Goal: Book appointment/travel/reservation

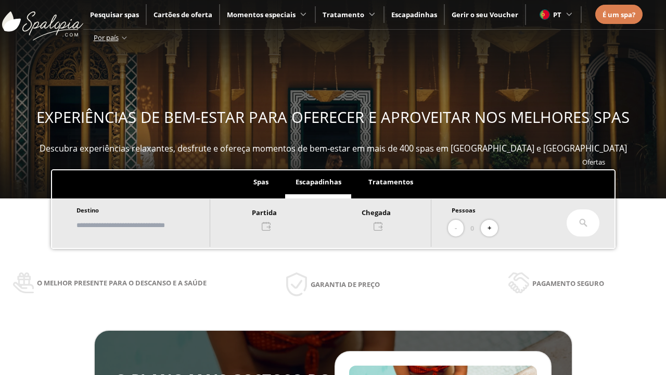
click at [147, 225] on input "text" at bounding box center [138, 225] width 130 height 18
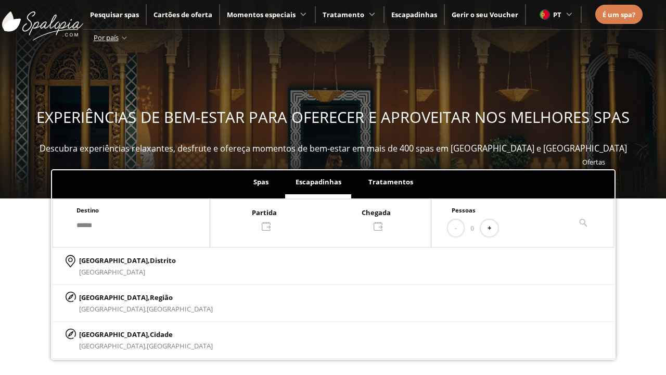
type input "******"
click at [104, 333] on p "[GEOGRAPHIC_DATA], Cidade" at bounding box center [146, 333] width 134 height 11
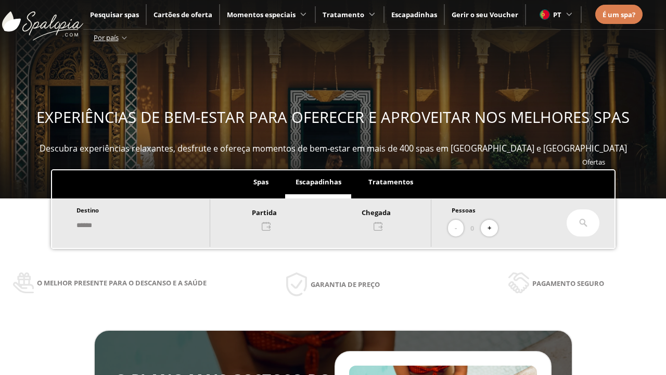
click at [331, 218] on div at bounding box center [320, 218] width 221 height 25
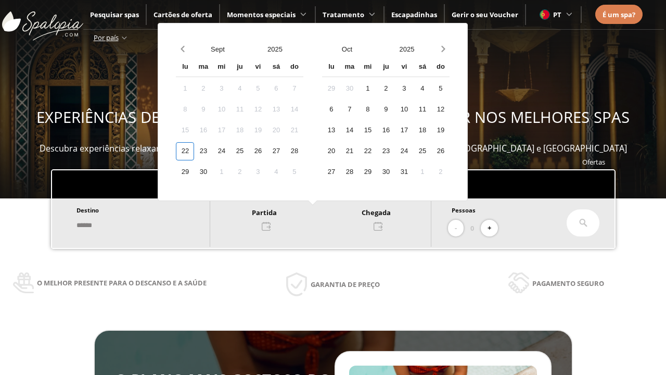
click at [230, 151] on div "24" at bounding box center [221, 151] width 18 height 18
click at [249, 151] on div "25" at bounding box center [239, 151] width 18 height 18
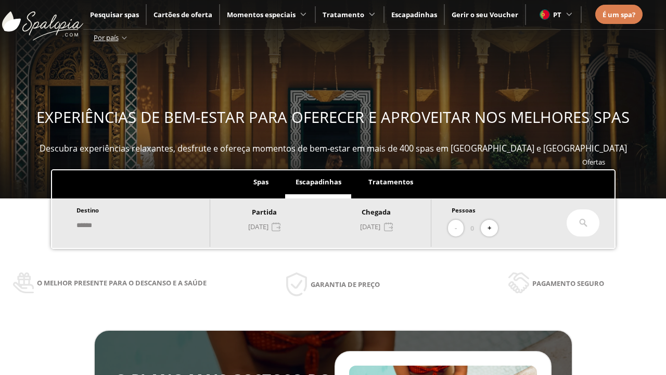
click at [493, 228] on button "+" at bounding box center [489, 228] width 17 height 17
click at [583, 223] on icon at bounding box center [583, 222] width 8 height 8
